Goal: Transaction & Acquisition: Register for event/course

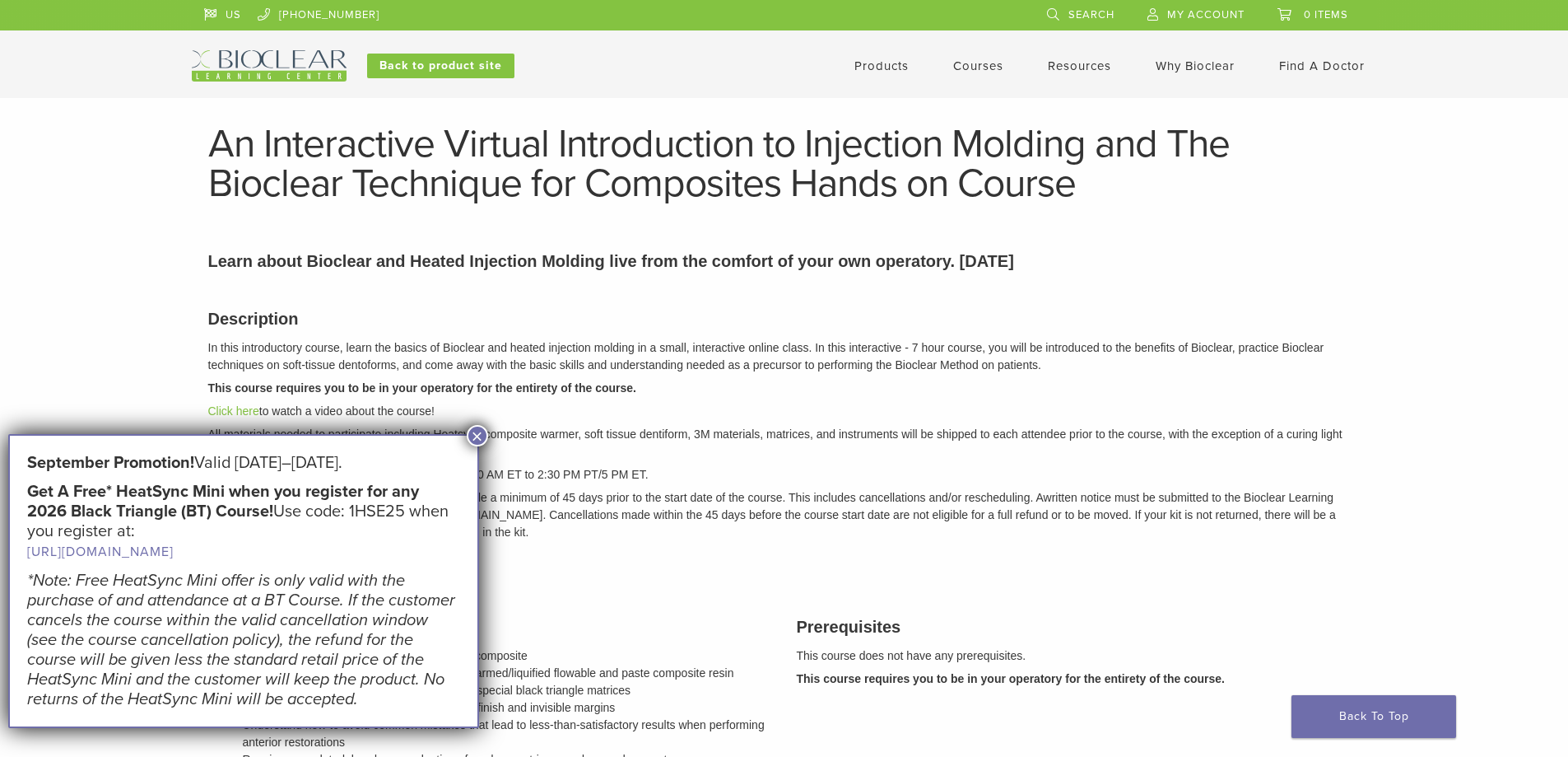
drag, startPoint x: 873, startPoint y: 356, endPoint x: 1199, endPoint y: 145, distance: 388.3
click at [874, 355] on p "In this introductory course, learn the basics of Bioclear and heated injection …" at bounding box center [784, 356] width 1152 height 34
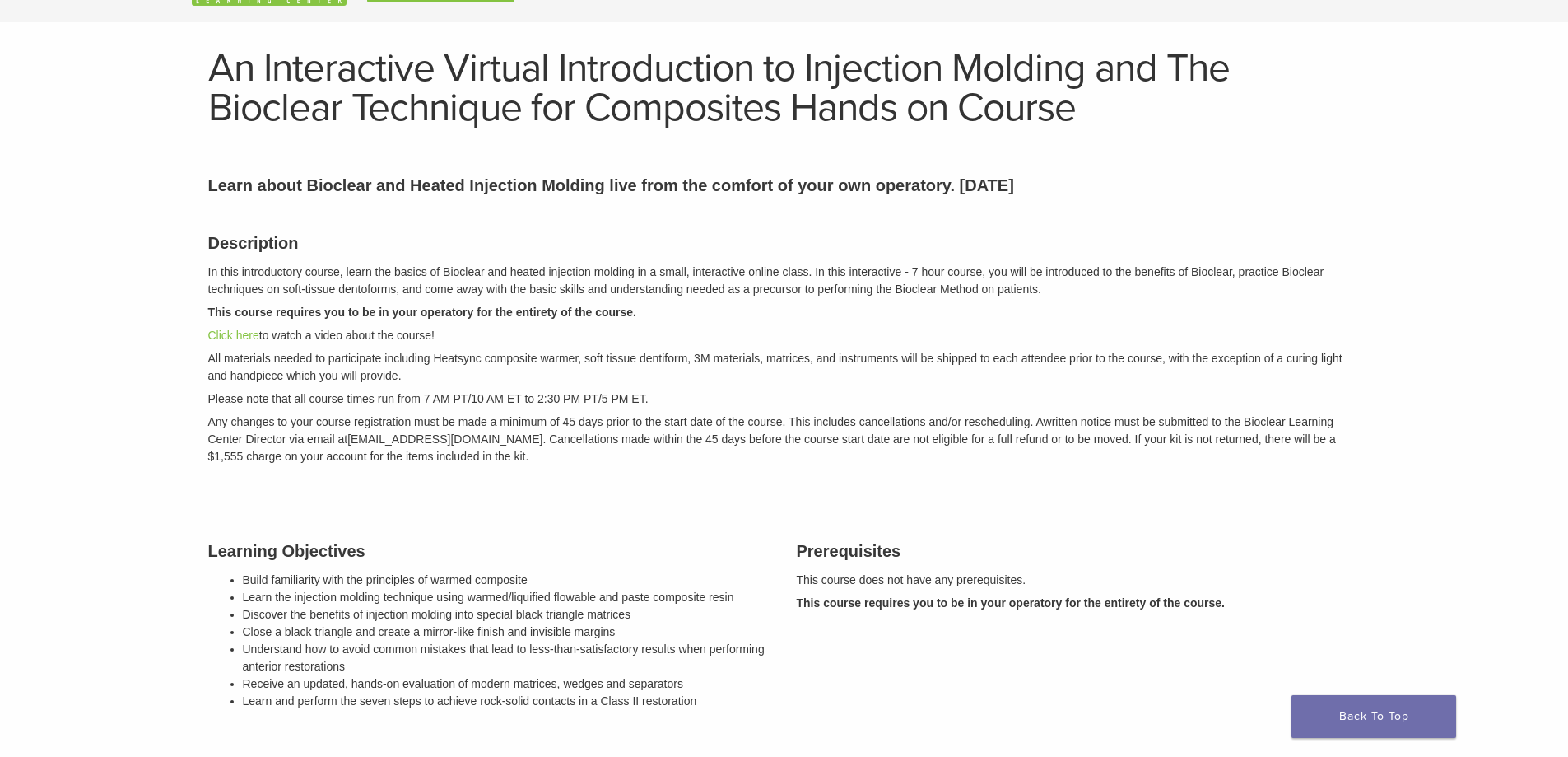
scroll to position [261, 0]
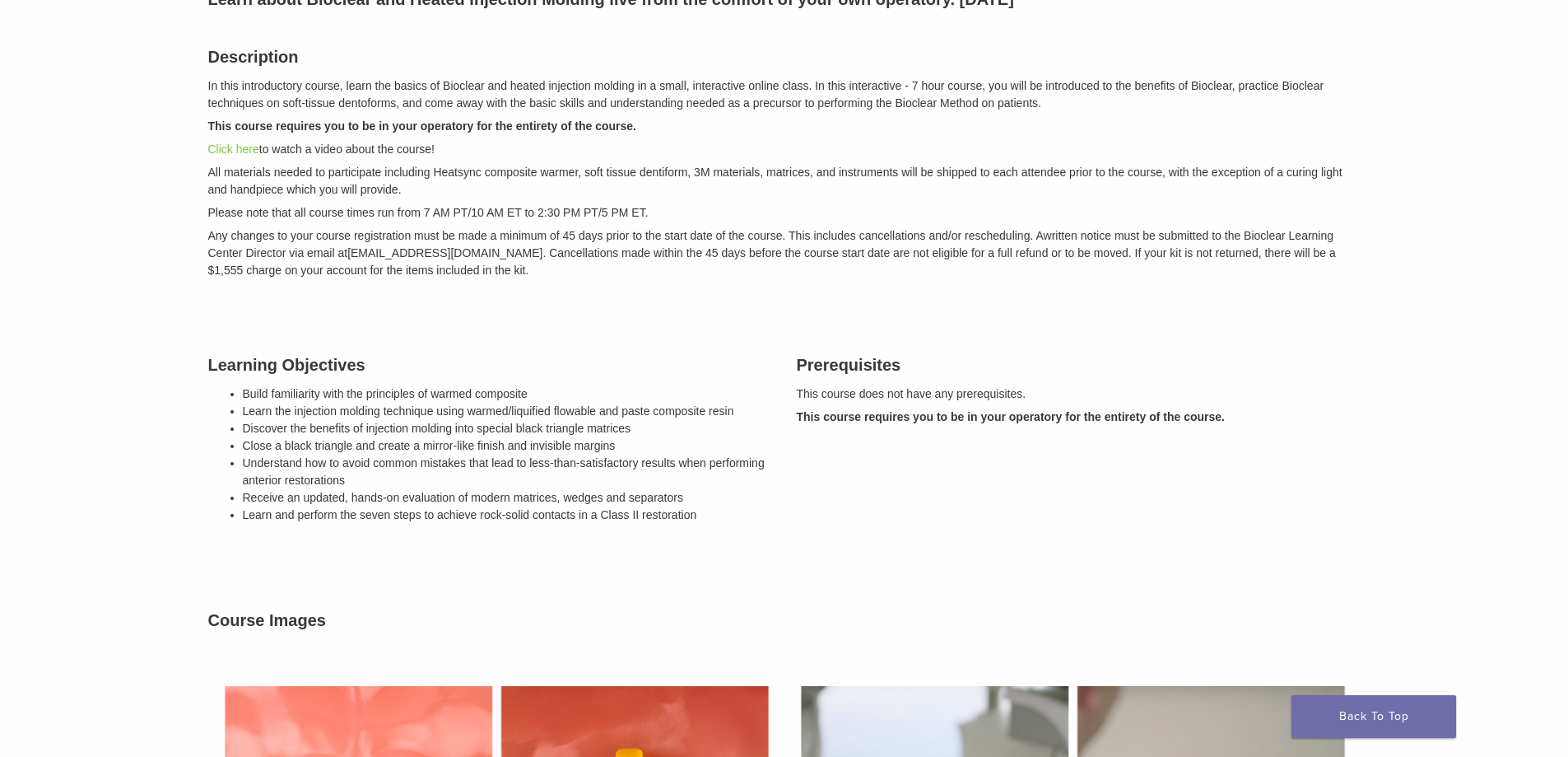
drag, startPoint x: 699, startPoint y: 506, endPoint x: 750, endPoint y: 505, distance: 51.0
click at [750, 505] on li "Receive an updated, hands-on evaluation of modern matrices, wedges and separato…" at bounding box center [507, 497] width 529 height 17
drag, startPoint x: 762, startPoint y: 515, endPoint x: 475, endPoint y: 457, distance: 292.8
click at [475, 457] on ul "Build familiarity with the principles of warmed composite Learn the injection m…" at bounding box center [507, 455] width 529 height 138
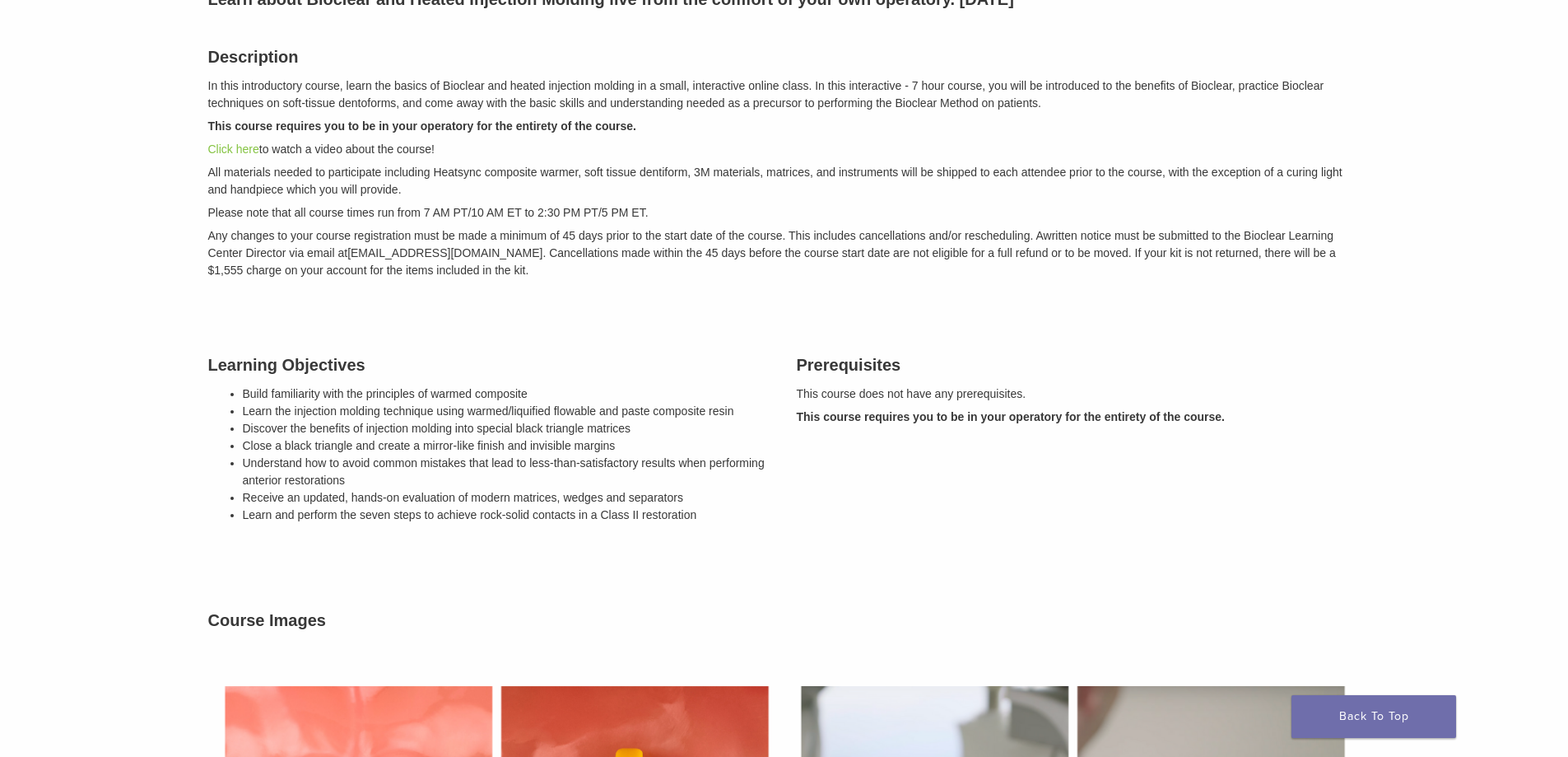
click at [475, 457] on li "Understand how to avoid common mistakes that lead to less-than-satisfactory res…" at bounding box center [507, 472] width 529 height 34
drag, startPoint x: 732, startPoint y: 508, endPoint x: 775, endPoint y: 531, distance: 48.8
click at [775, 531] on div "Learning Objectives Build familiarity with the principles of warmed composite L…" at bounding box center [489, 442] width 588 height 220
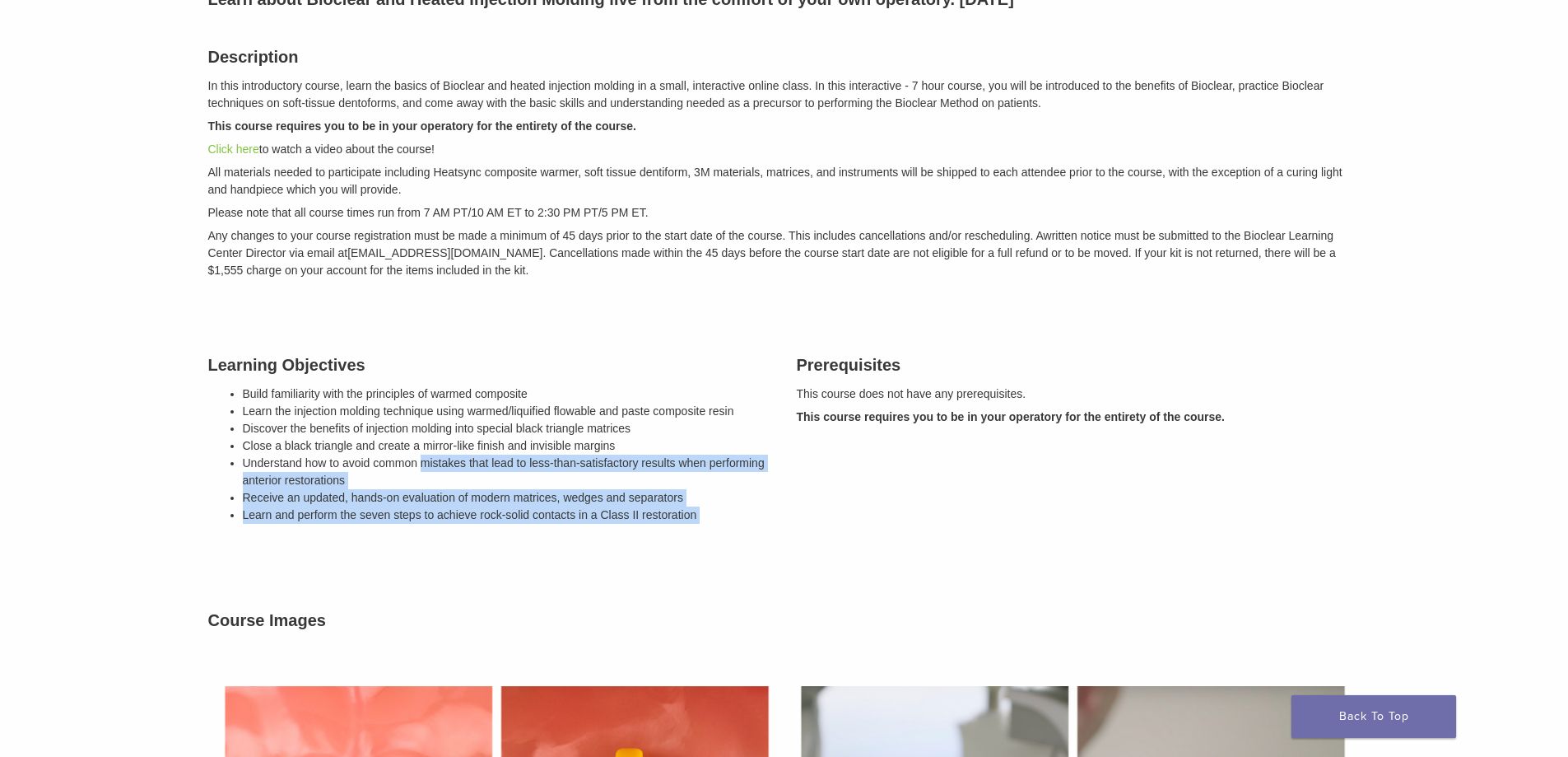
drag, startPoint x: 775, startPoint y: 531, endPoint x: 453, endPoint y: 455, distance: 330.8
click at [454, 455] on div "Learning Objectives Build familiarity with the principles of warmed composite L…" at bounding box center [489, 442] width 588 height 220
click at [453, 455] on li "Understand how to avoid common mistakes that lead to less-than-satisfactory res…" at bounding box center [507, 472] width 529 height 34
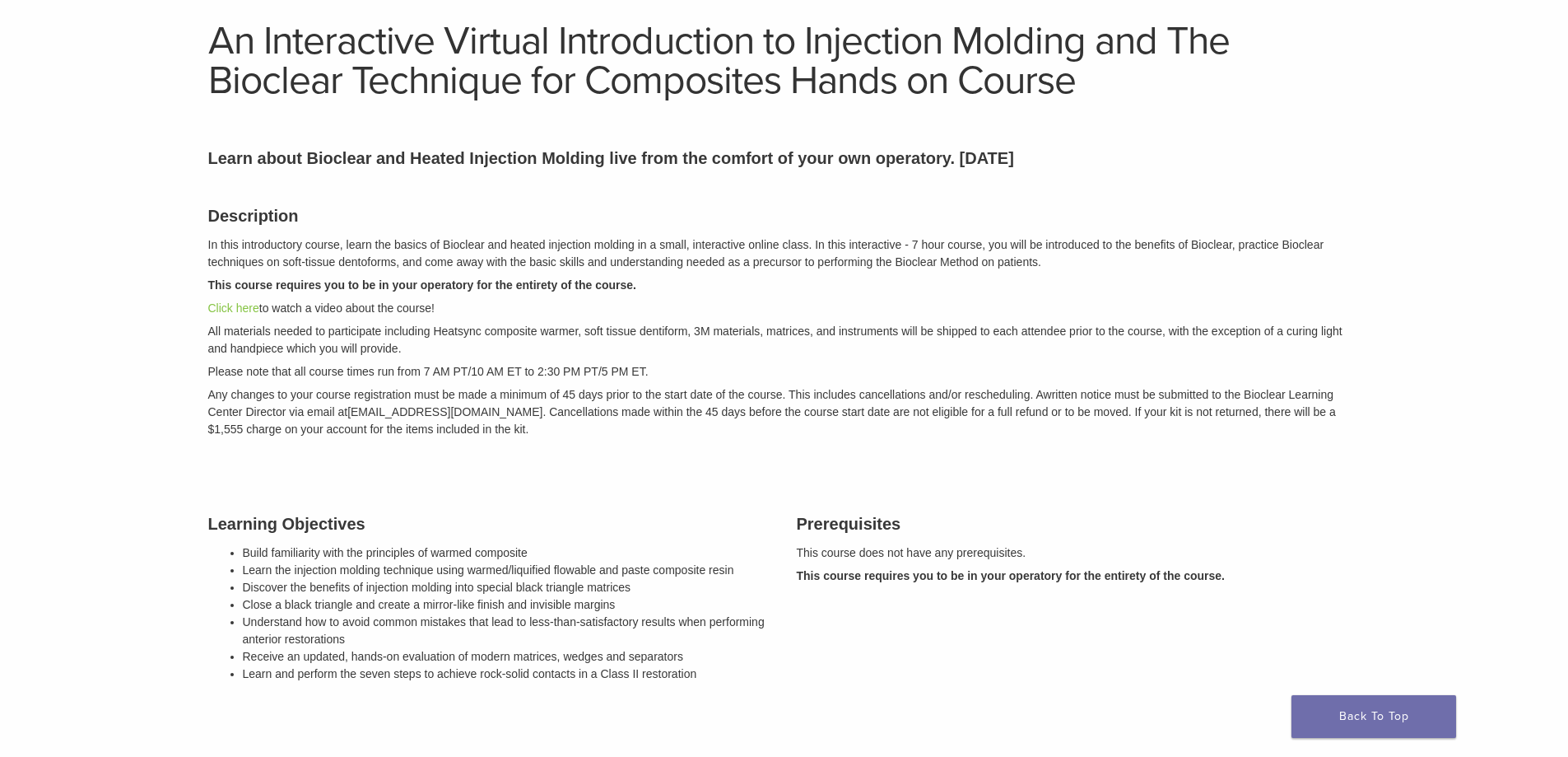
scroll to position [82, 0]
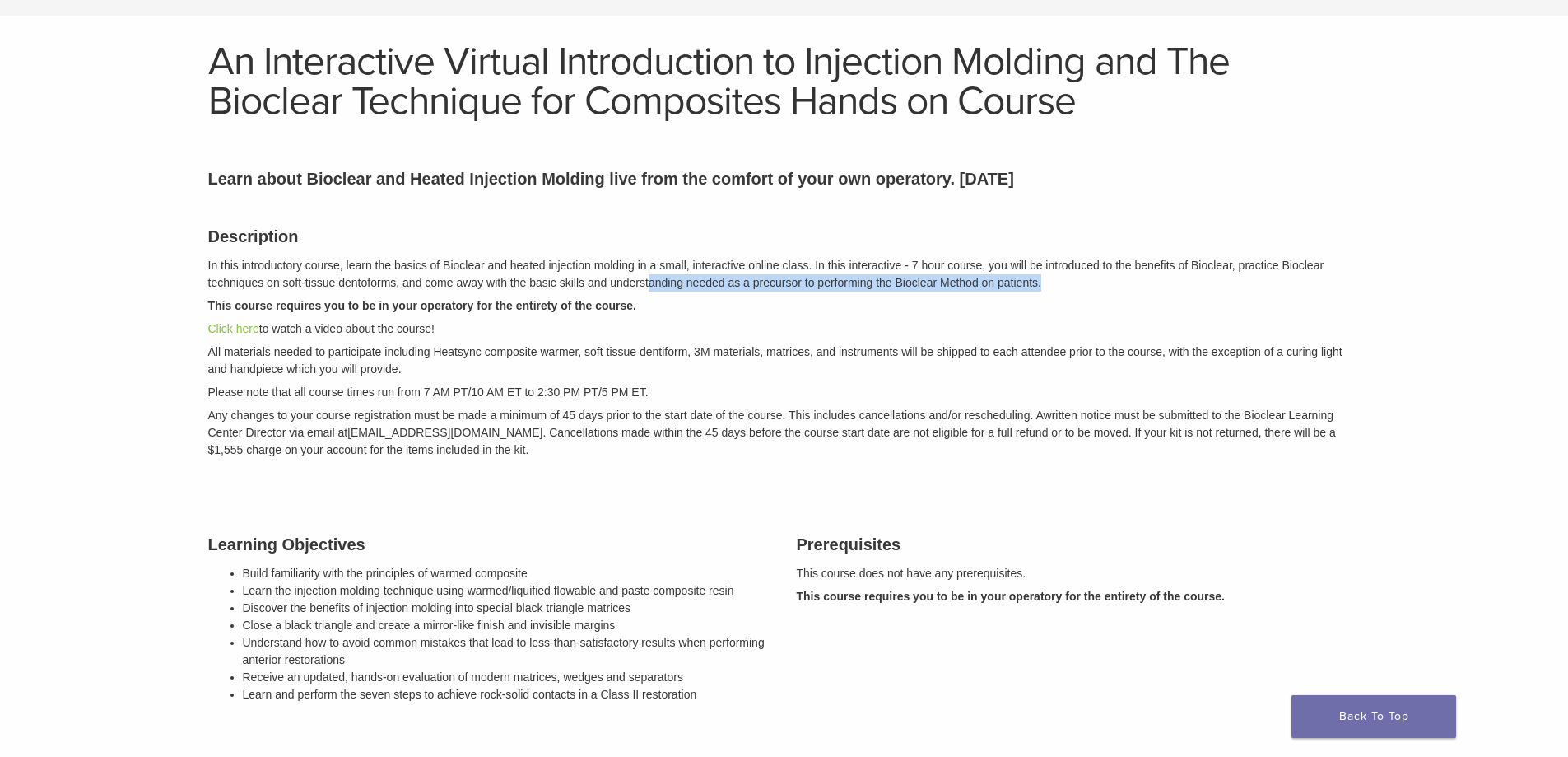
drag, startPoint x: 941, startPoint y: 276, endPoint x: 1062, endPoint y: 279, distance: 121.0
click at [1062, 279] on p "In this introductory course, learn the basics of Bioclear and heated injection …" at bounding box center [784, 274] width 1152 height 34
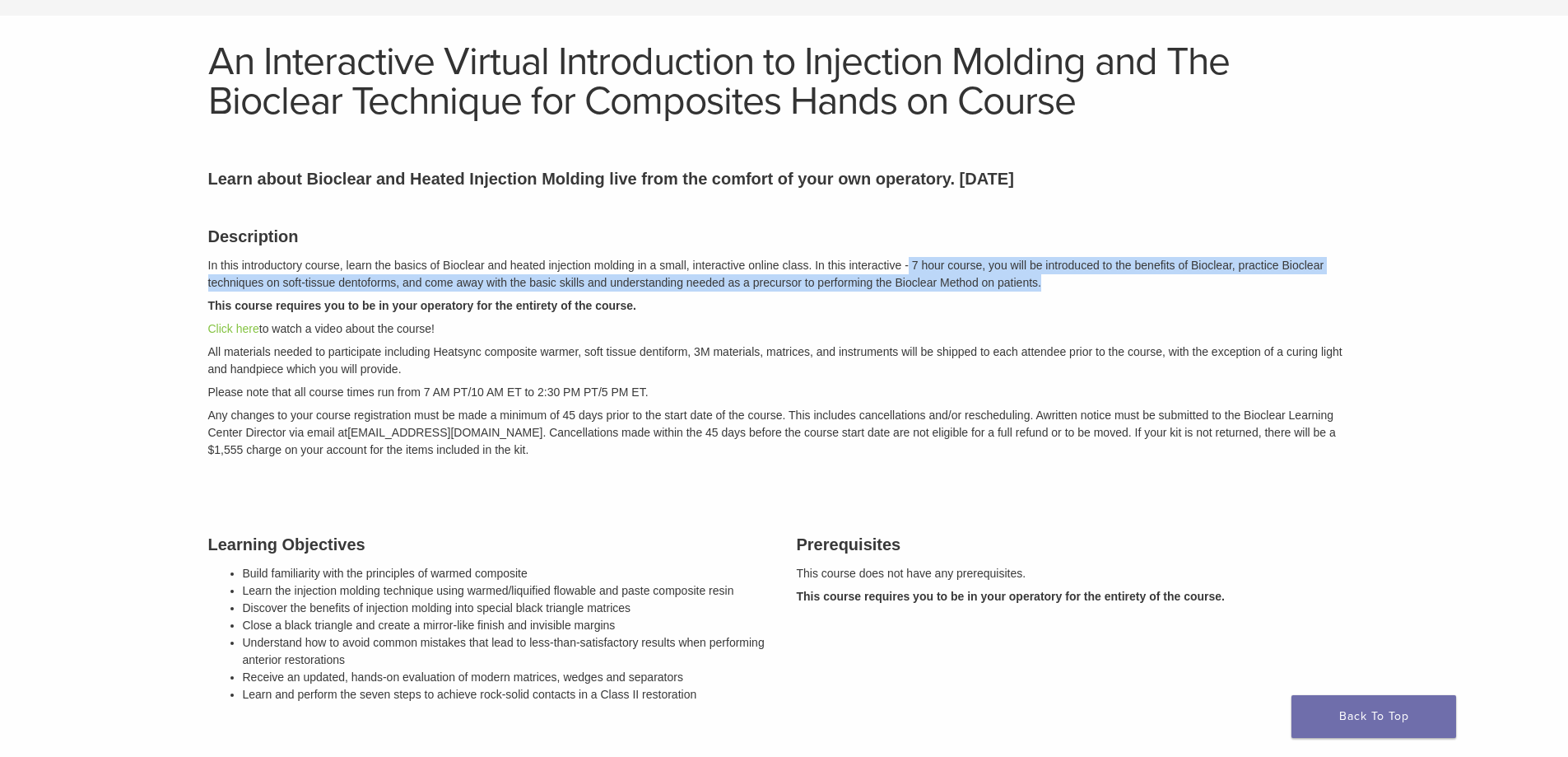
drag, startPoint x: 1062, startPoint y: 279, endPoint x: 907, endPoint y: 255, distance: 156.8
click at [907, 255] on div "Description In this introductory course, learn the basics of Bioclear and heate…" at bounding box center [784, 340] width 1177 height 273
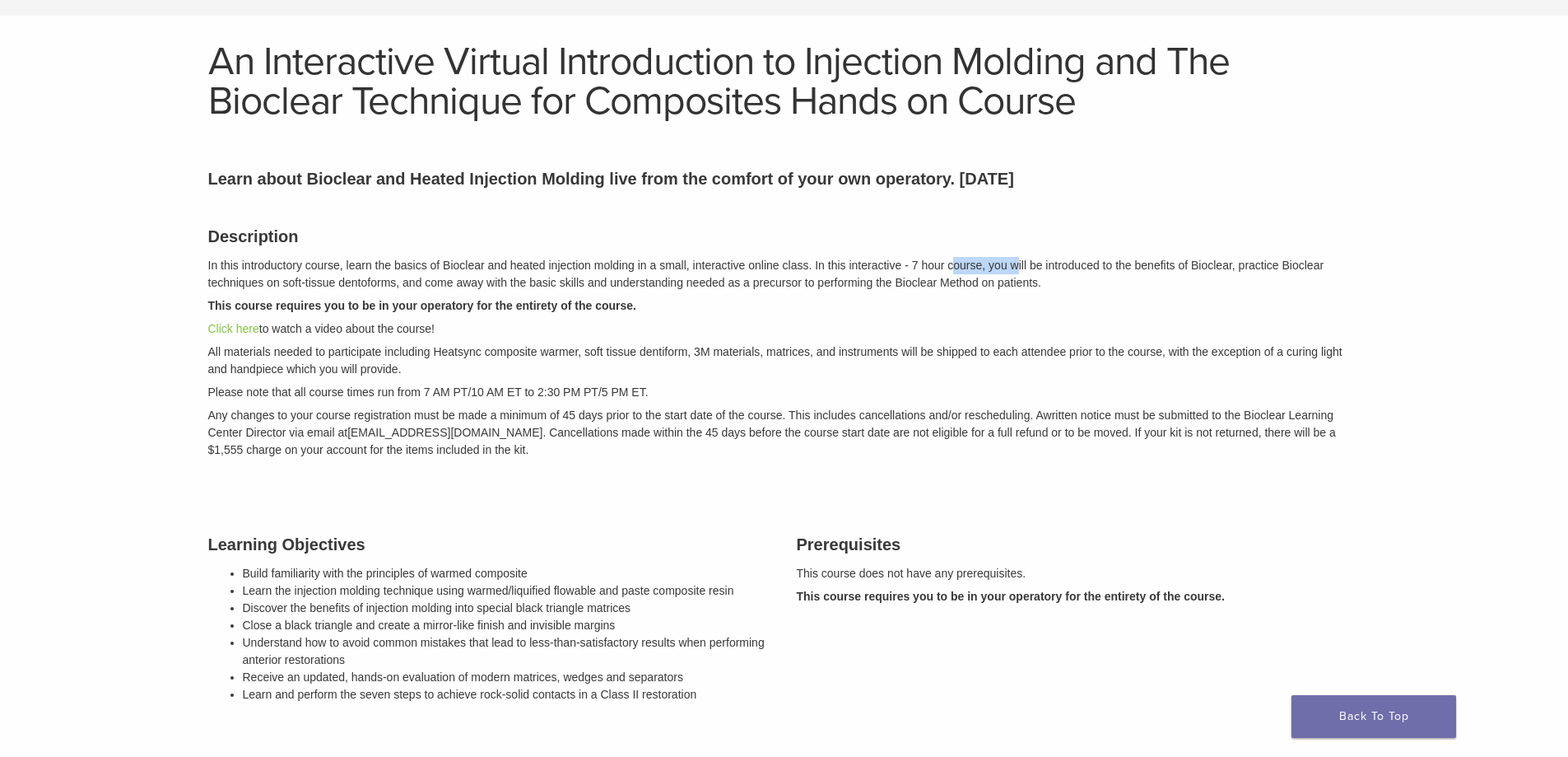
click at [1016, 268] on p "In this introductory course, learn the basics of Bioclear and heated injection …" at bounding box center [784, 274] width 1152 height 34
click at [226, 326] on link "Click here" at bounding box center [234, 328] width 51 height 13
drag, startPoint x: 700, startPoint y: 468, endPoint x: 488, endPoint y: 332, distance: 251.9
click at [488, 332] on div "Description In this introductory course, learn the basics of Bioclear and heate…" at bounding box center [784, 340] width 1177 height 273
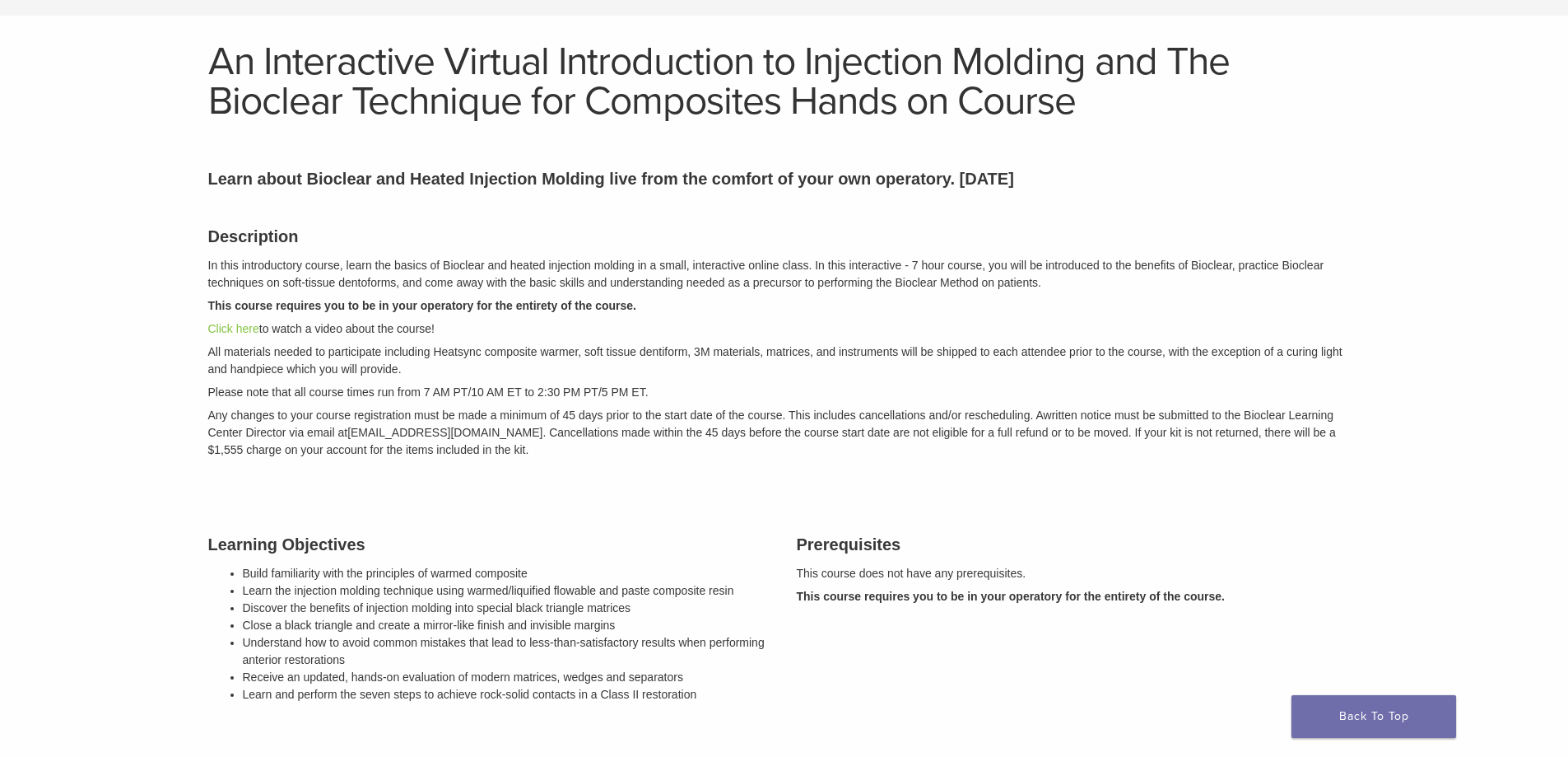
click at [488, 332] on p "Click here to watch a video about the course!" at bounding box center [784, 329] width 1152 height 17
drag, startPoint x: 488, startPoint y: 332, endPoint x: 681, endPoint y: 455, distance: 228.9
click at [681, 455] on div "Description In this introductory course, learn the basics of Bioclear and heate…" at bounding box center [784, 340] width 1177 height 273
click at [681, 455] on p "Any changes to your course registration must be made a minimum of 45 days prior…" at bounding box center [784, 432] width 1152 height 52
drag, startPoint x: 725, startPoint y: 448, endPoint x: 509, endPoint y: 326, distance: 248.1
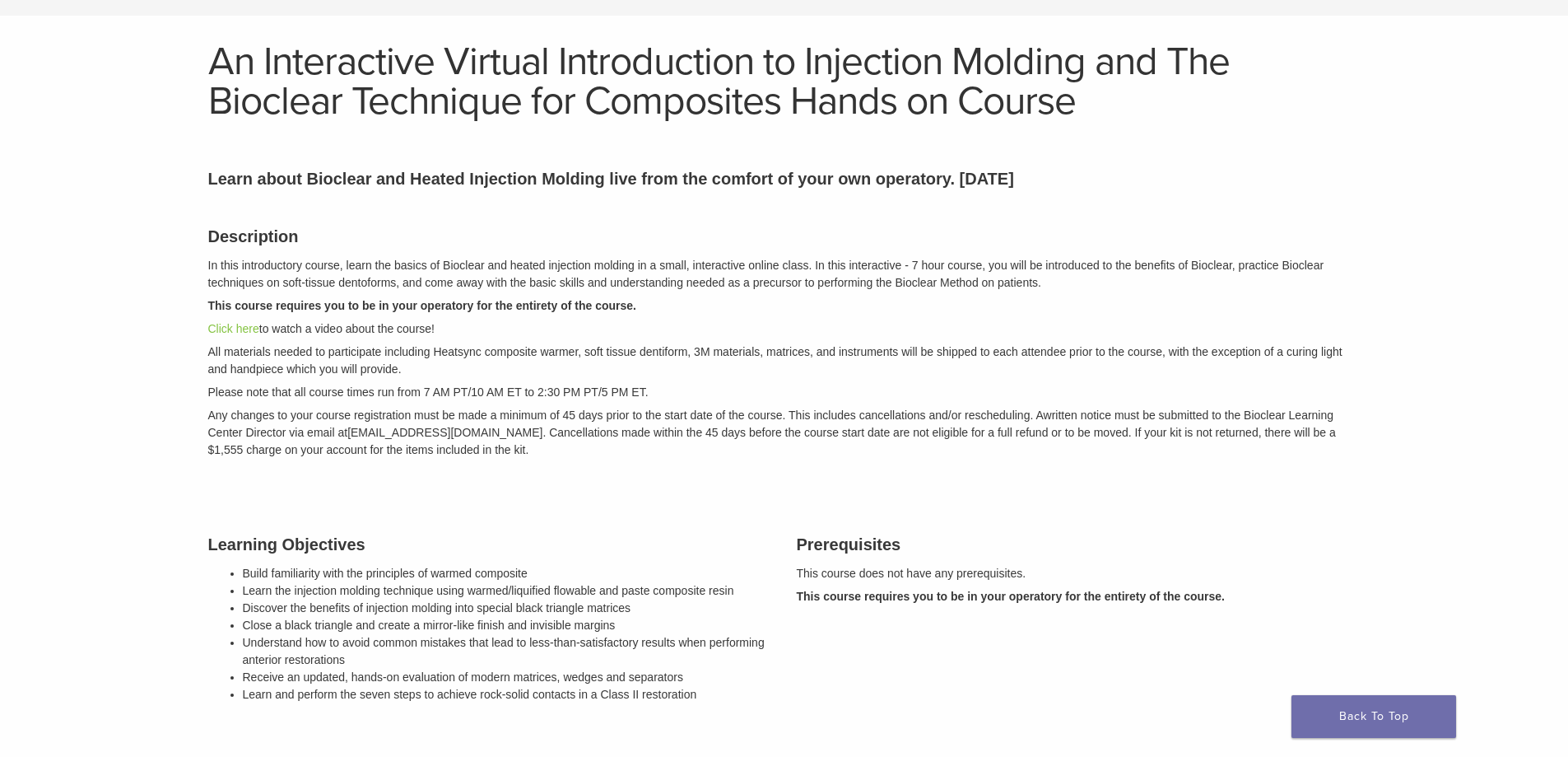
click at [509, 326] on div "Description In this introductory course, learn the basics of Bioclear and heate…" at bounding box center [784, 340] width 1177 height 273
click at [508, 326] on p "Click here to watch a video about the course!" at bounding box center [784, 329] width 1152 height 17
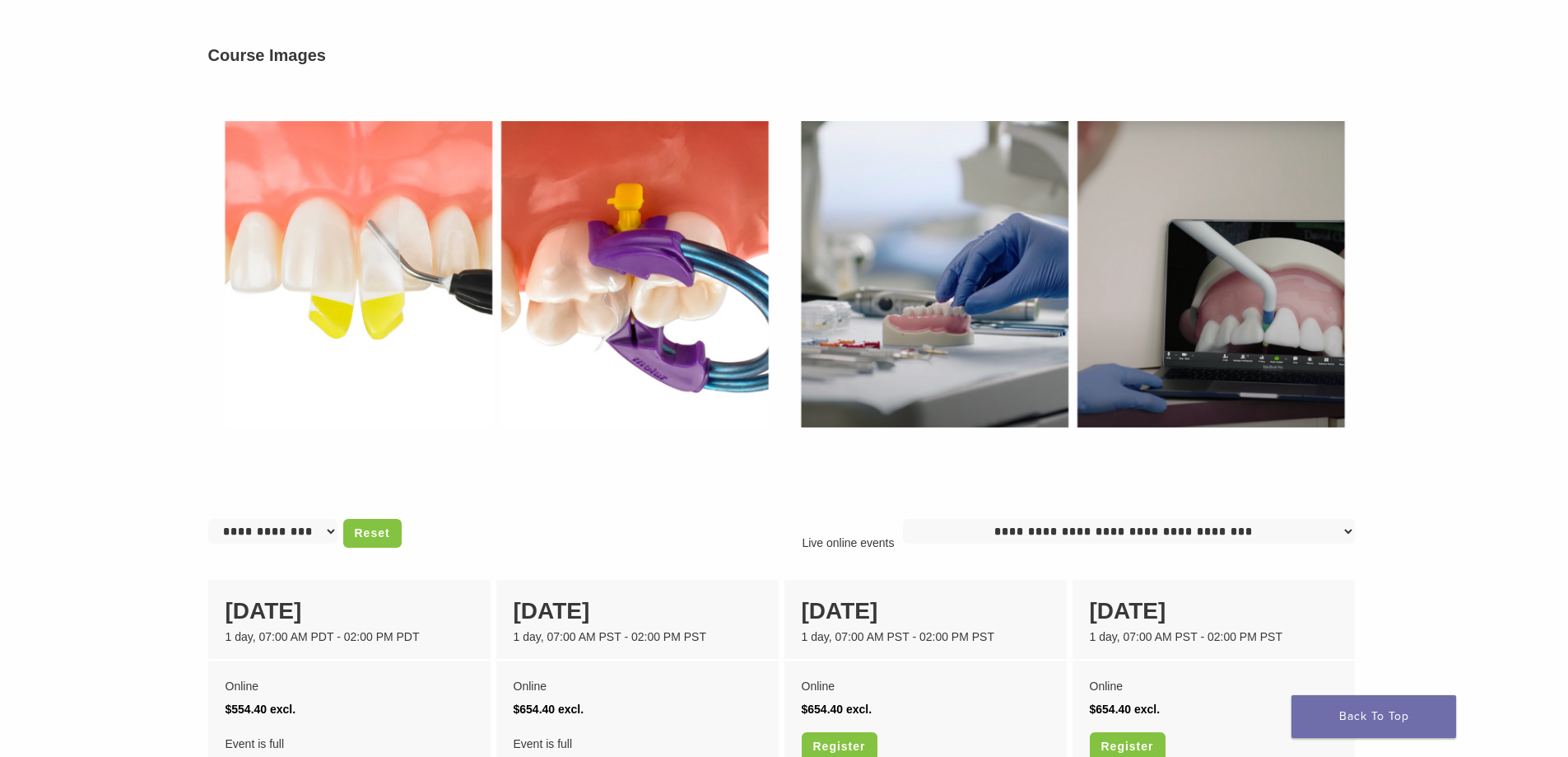
scroll to position [824, 0]
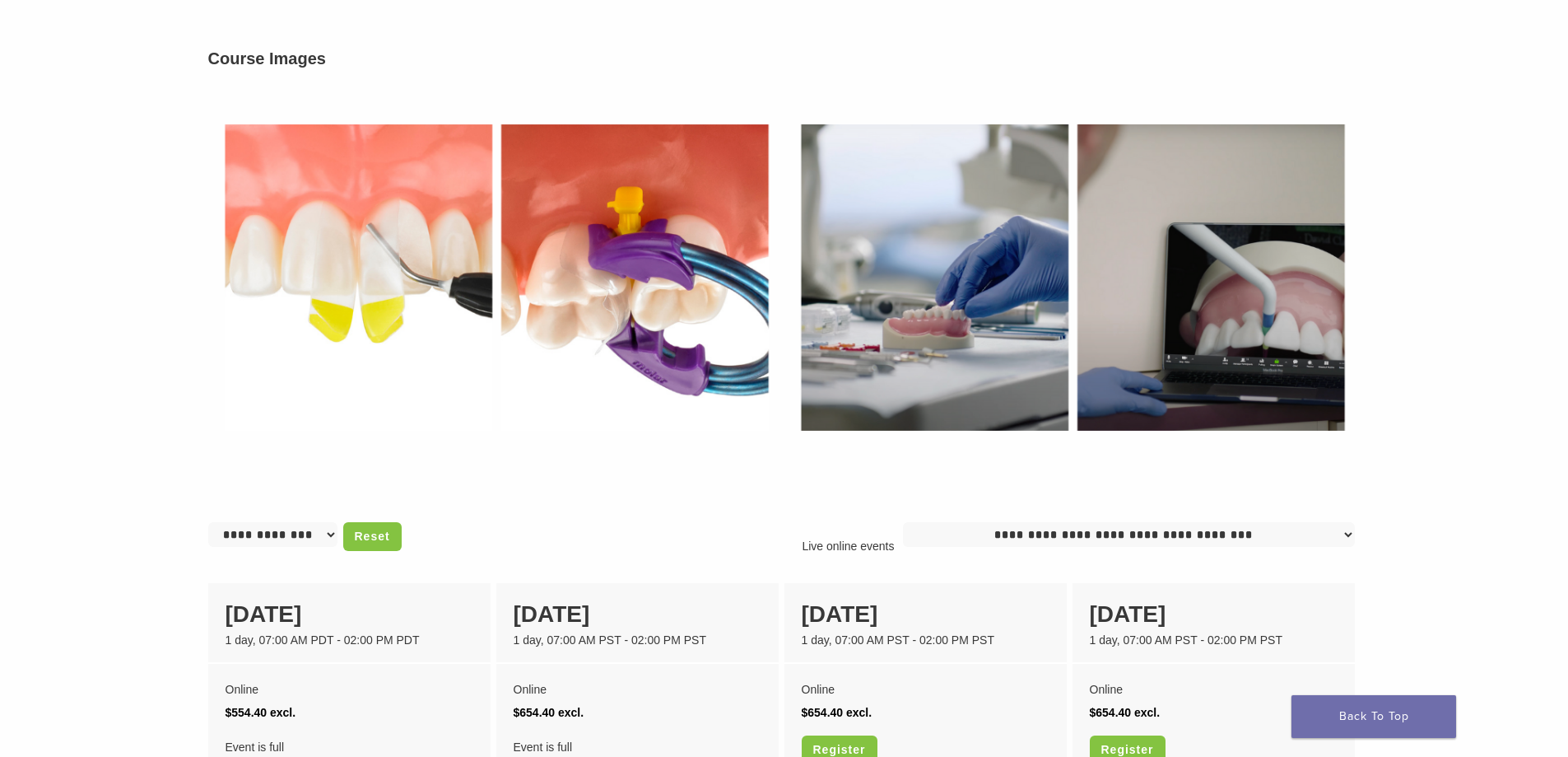
click at [711, 379] on img at bounding box center [496, 278] width 576 height 397
click at [324, 333] on img at bounding box center [496, 278] width 576 height 397
click at [969, 376] on img at bounding box center [1072, 278] width 576 height 397
click at [1159, 356] on img at bounding box center [1072, 278] width 576 height 397
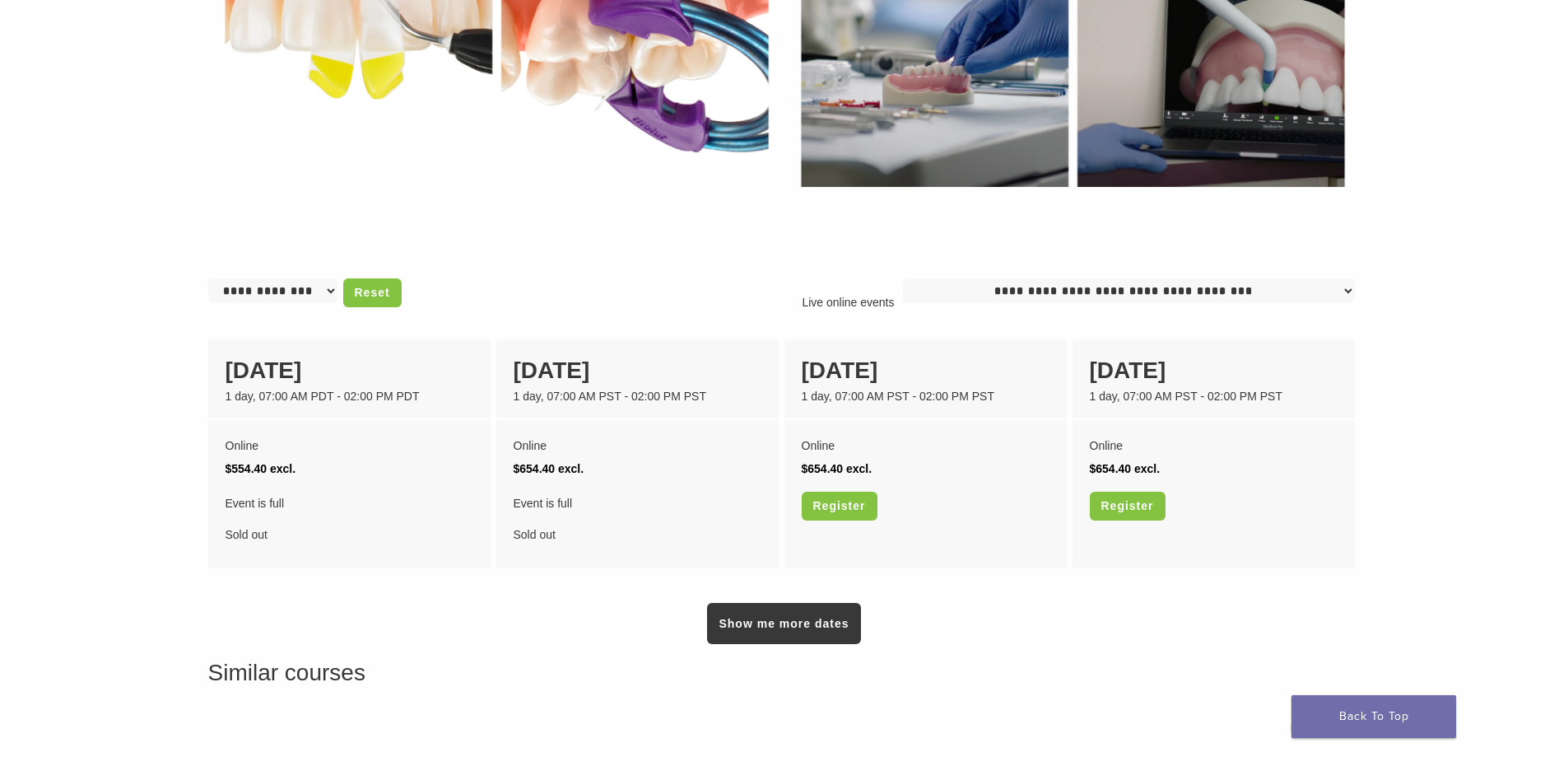
scroll to position [1071, 0]
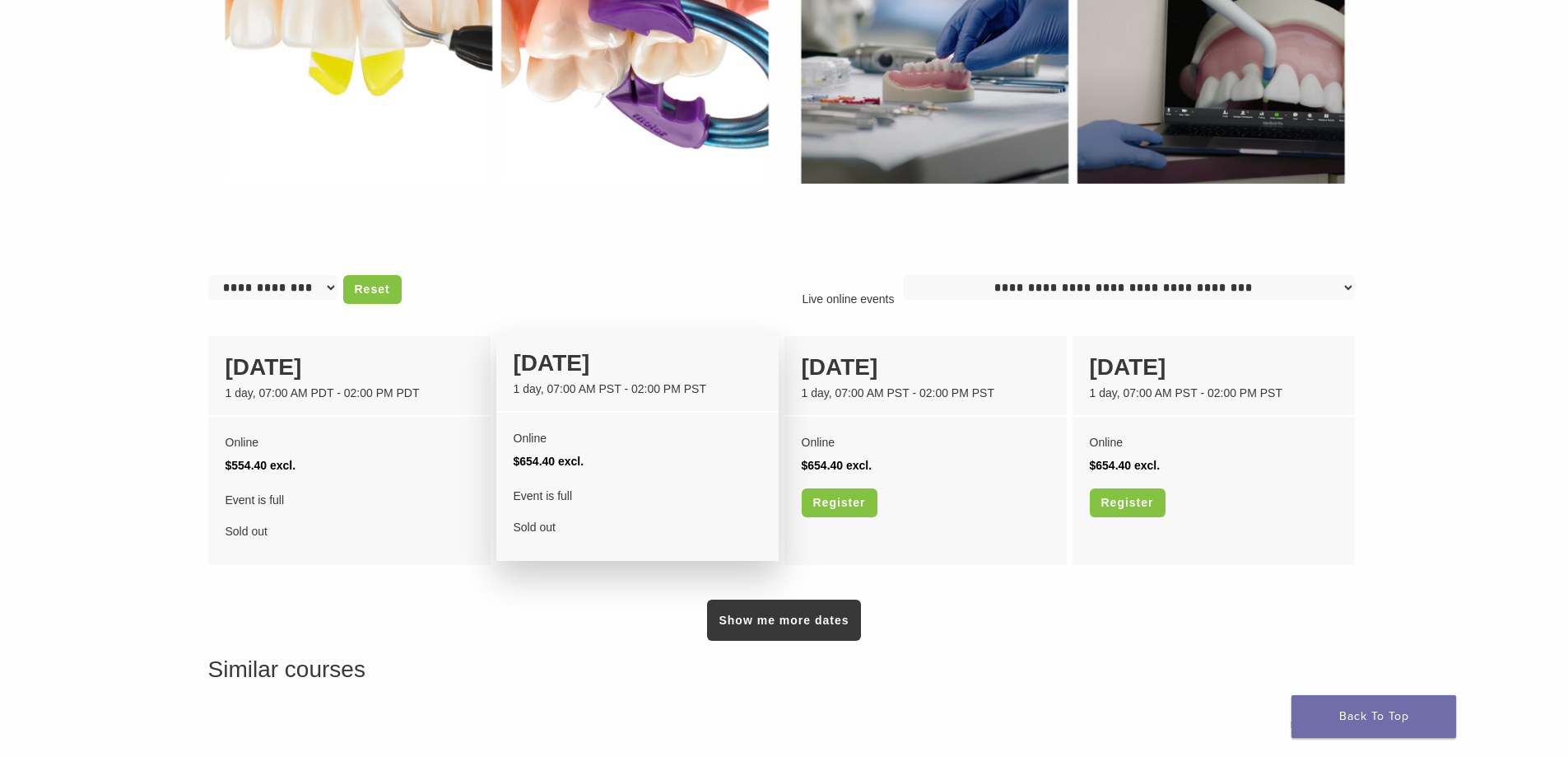
drag, startPoint x: 550, startPoint y: 420, endPoint x: 571, endPoint y: 392, distance: 35.0
click at [551, 420] on div "Online $654.40 excl. Event is full Sold out" at bounding box center [637, 483] width 283 height 140
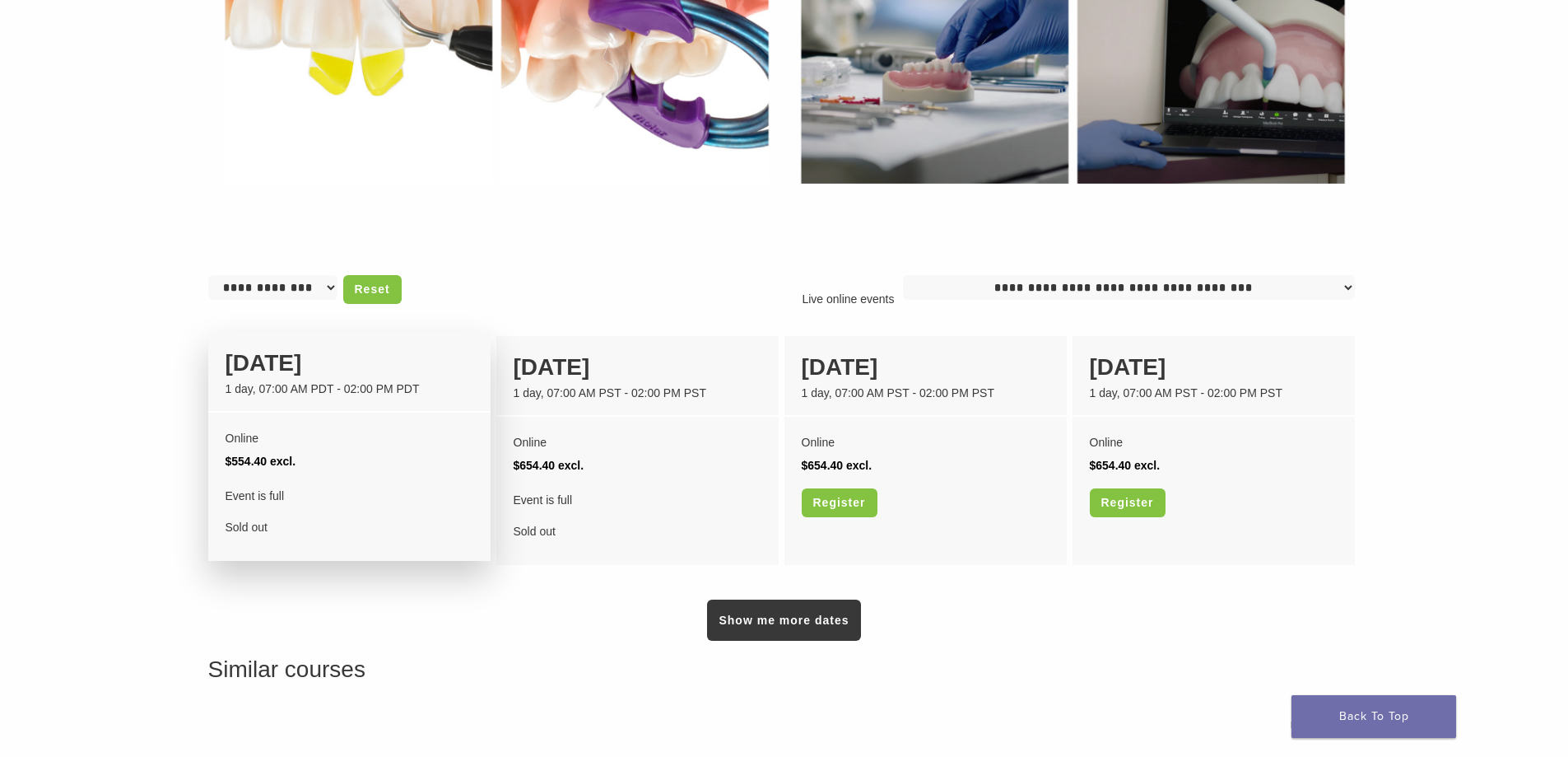
click at [427, 420] on div "Online $554.40 excl. Event is full Sold out" at bounding box center [349, 483] width 283 height 140
click at [357, 493] on span "Event is full" at bounding box center [349, 496] width 248 height 23
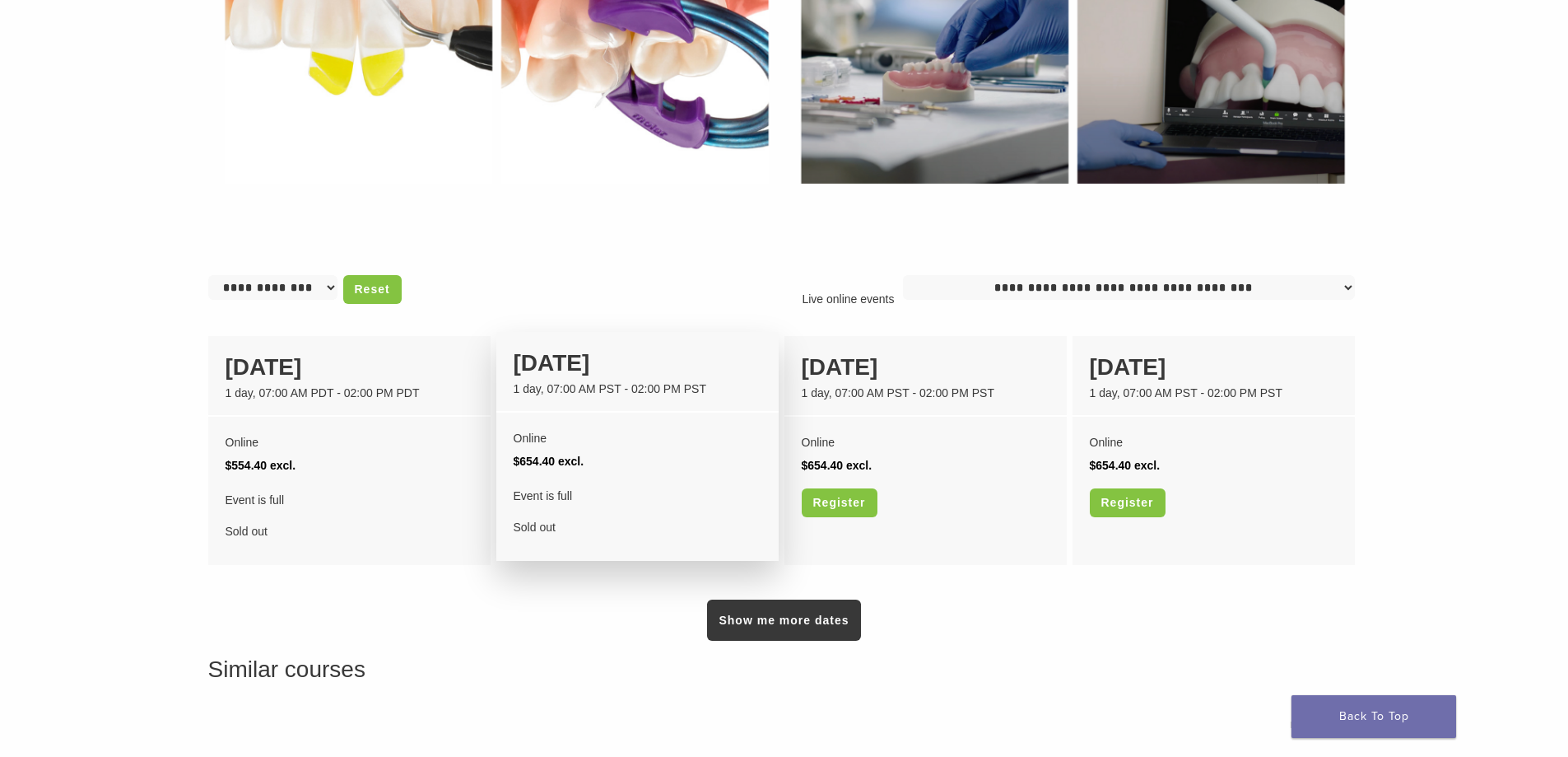
click at [599, 500] on span "Event is full" at bounding box center [637, 496] width 248 height 23
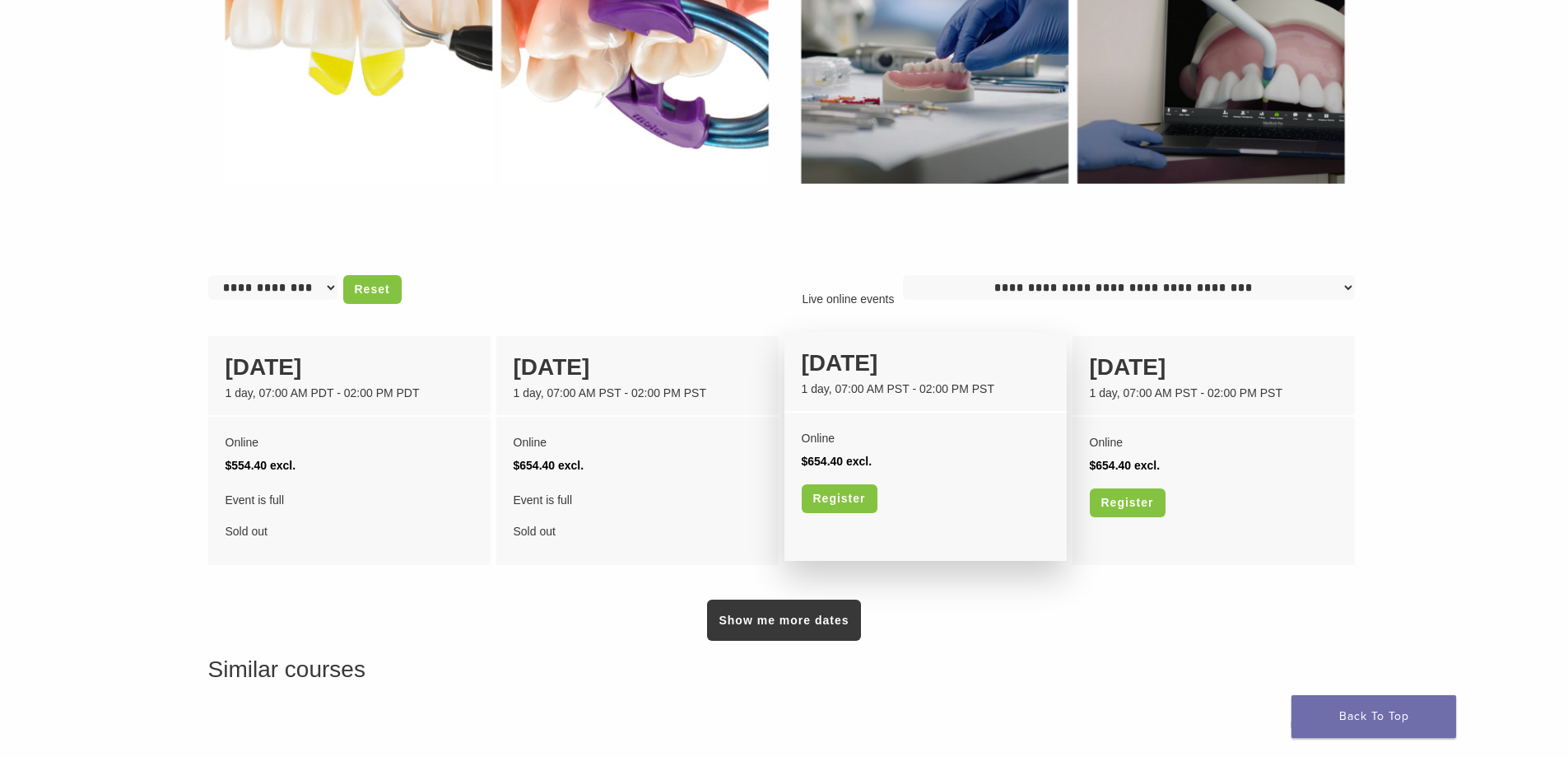
click at [851, 441] on div "Online" at bounding box center [926, 437] width 248 height 23
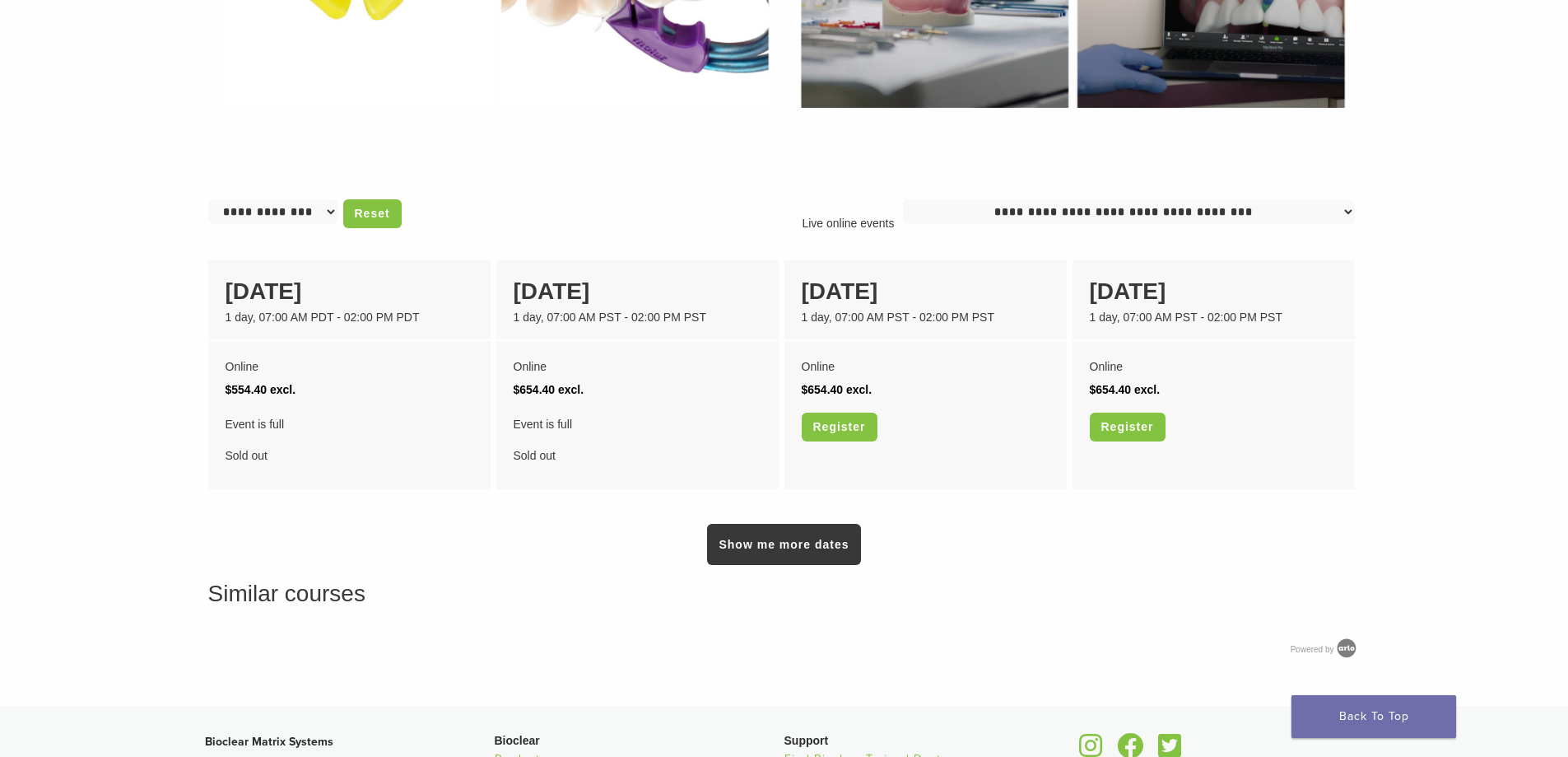
scroll to position [1153, 0]
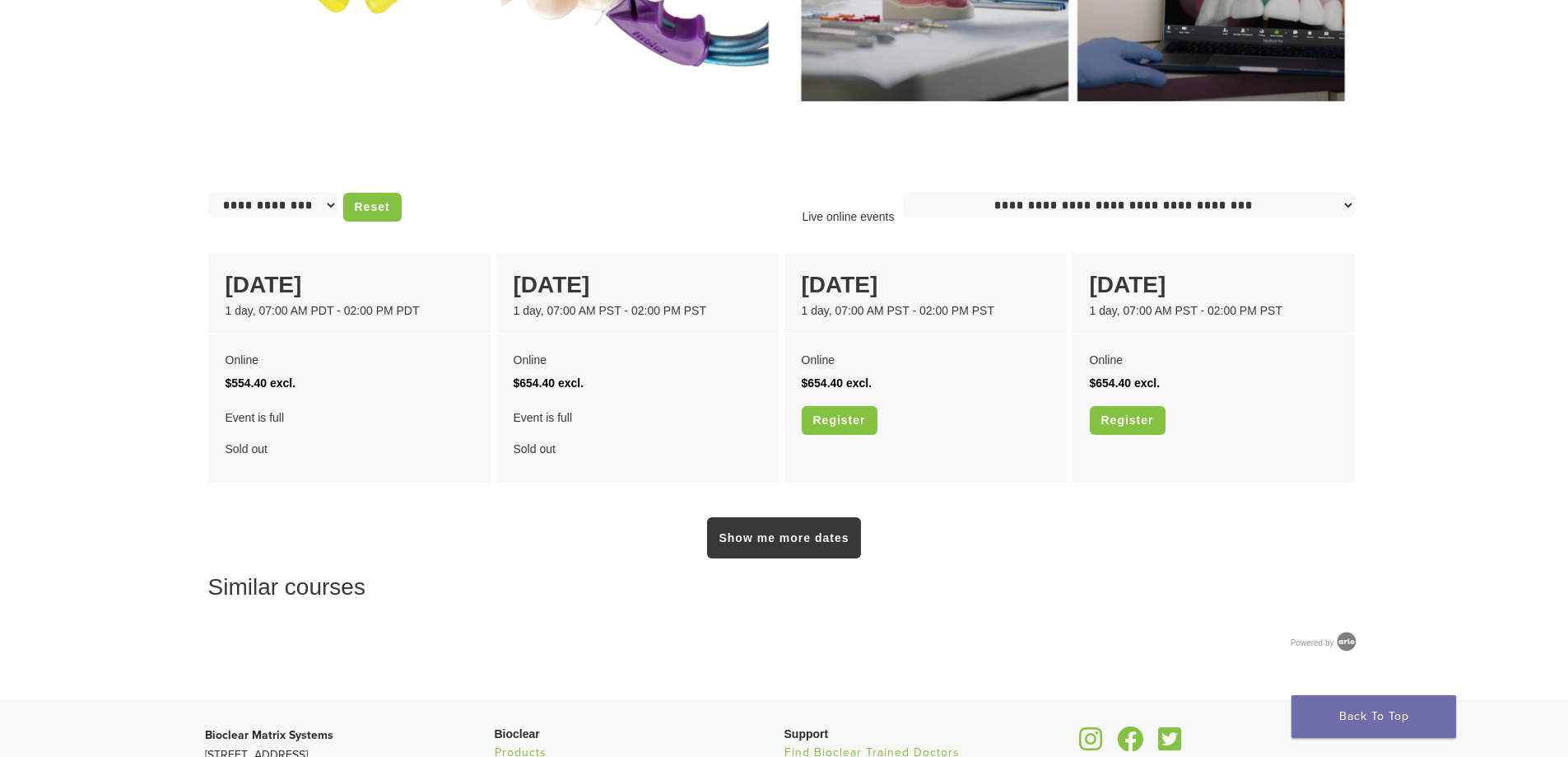
click at [772, 515] on div "Show me more dates" at bounding box center [784, 523] width 1152 height 70
click at [769, 537] on link "Show me more dates" at bounding box center [783, 537] width 153 height 41
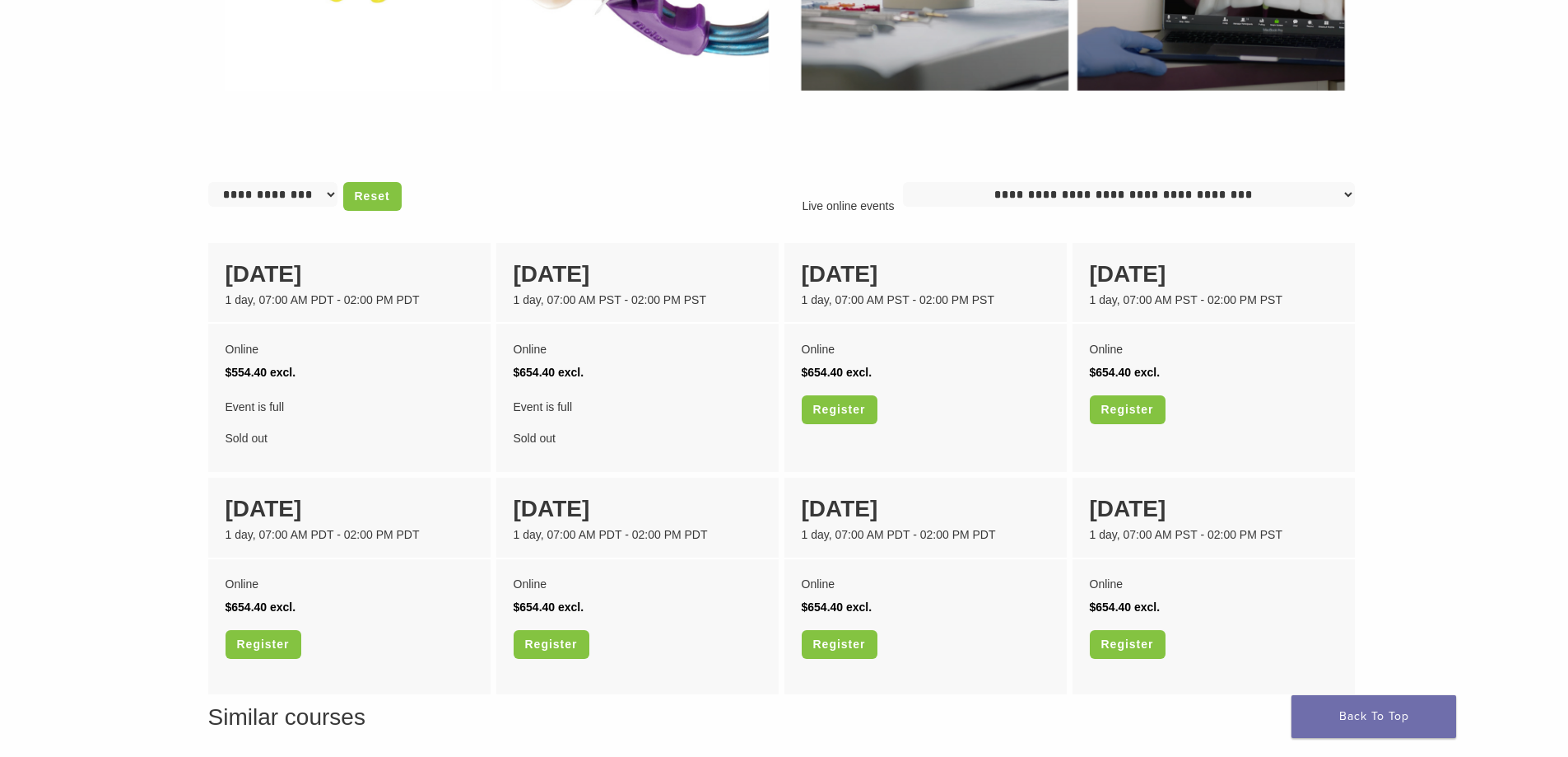
scroll to position [1137, 0]
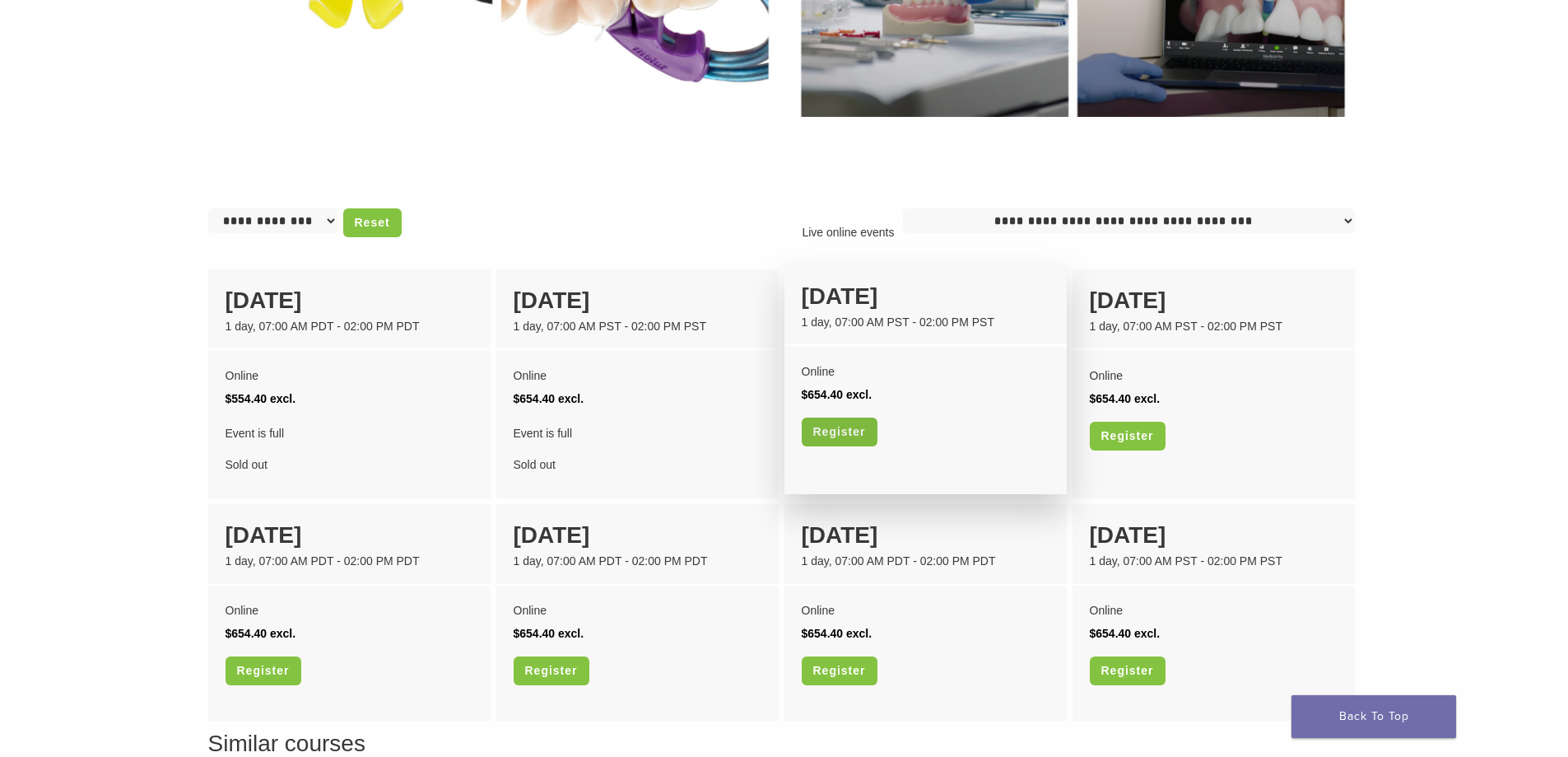
click at [836, 438] on link "Register" at bounding box center [840, 432] width 76 height 29
